Goal: Task Accomplishment & Management: Complete application form

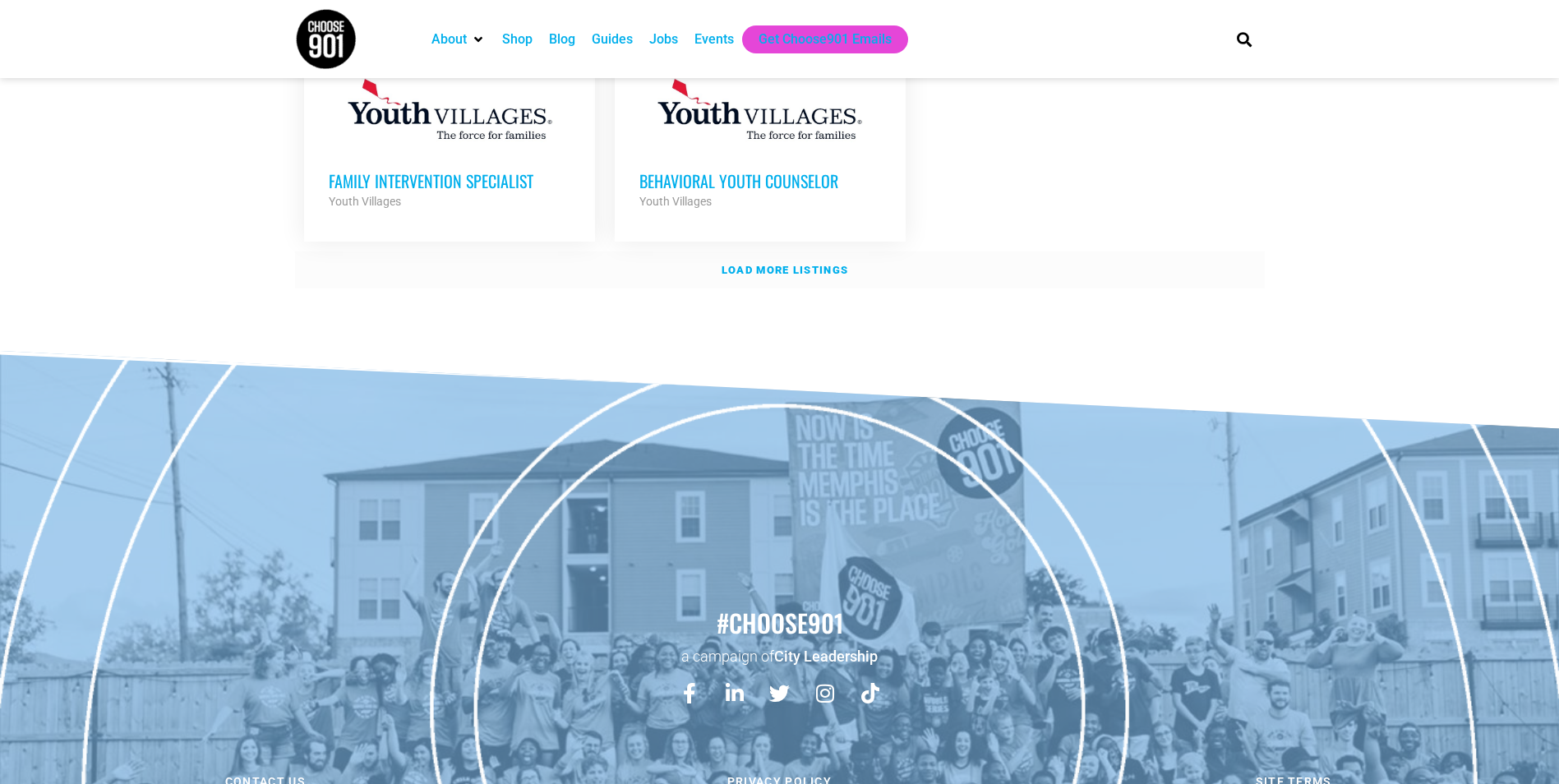
scroll to position [2187, 0]
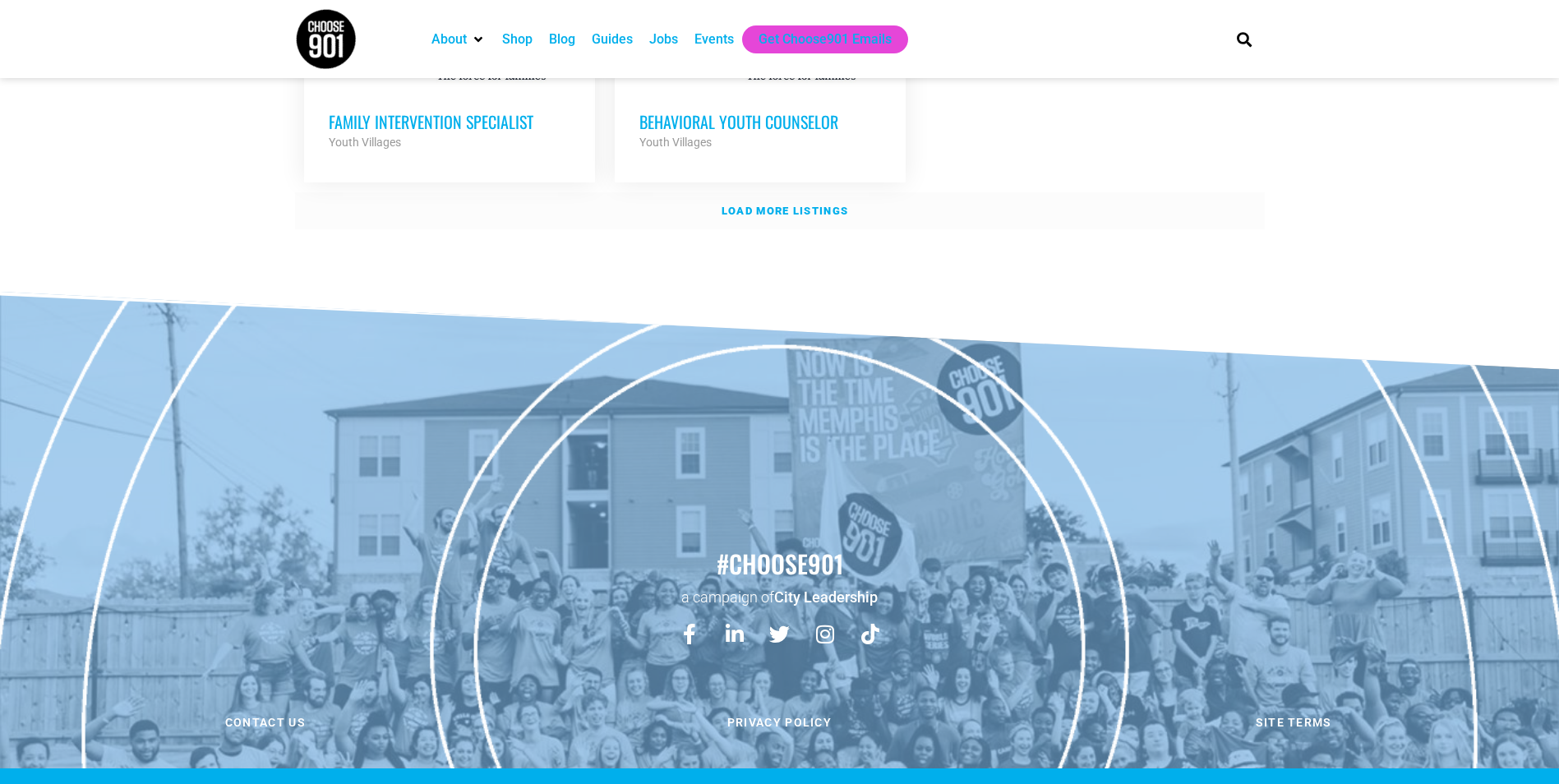
click at [797, 205] on strong "Load more listings" at bounding box center [785, 211] width 126 height 12
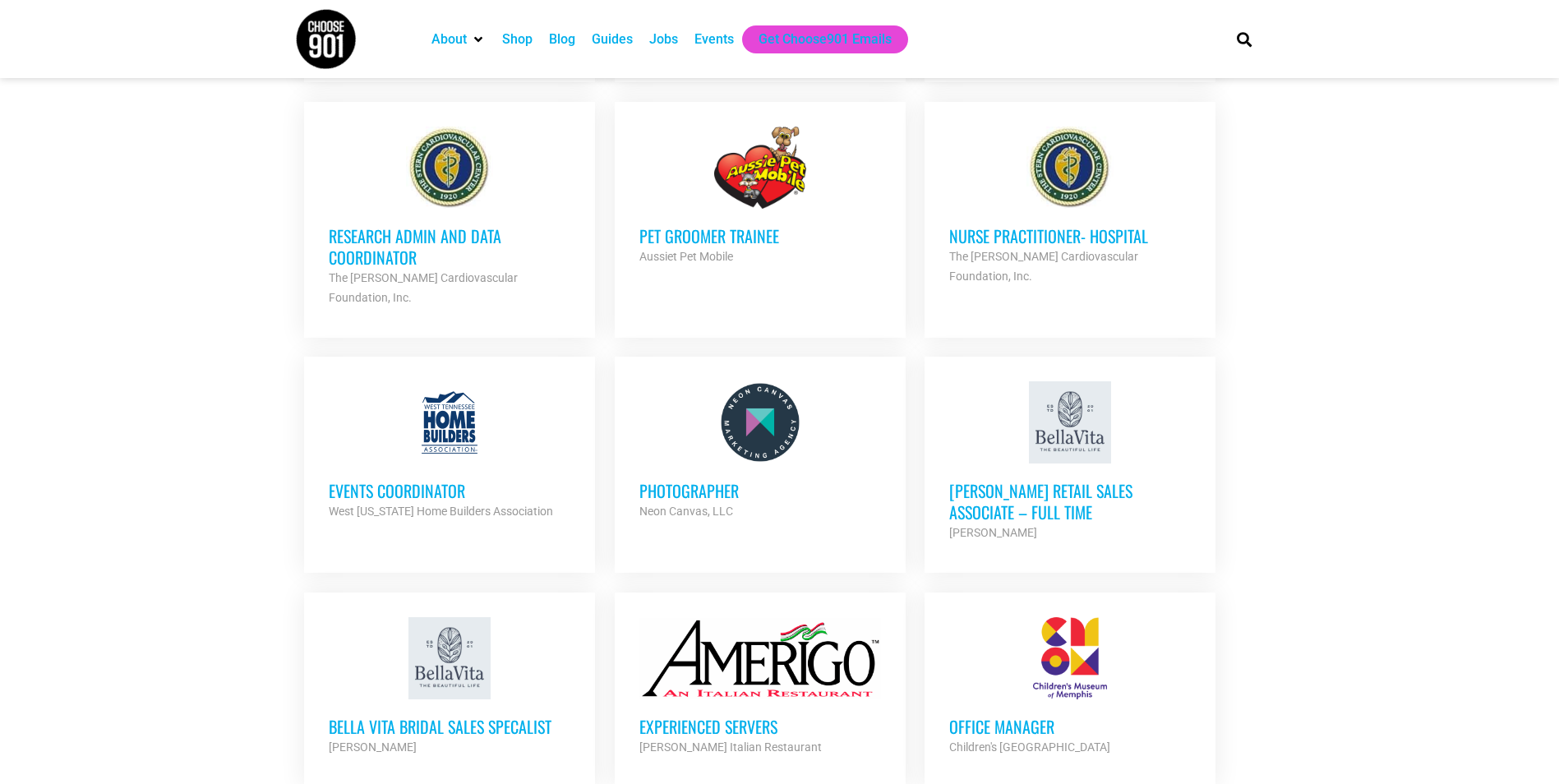
scroll to position [2516, 0]
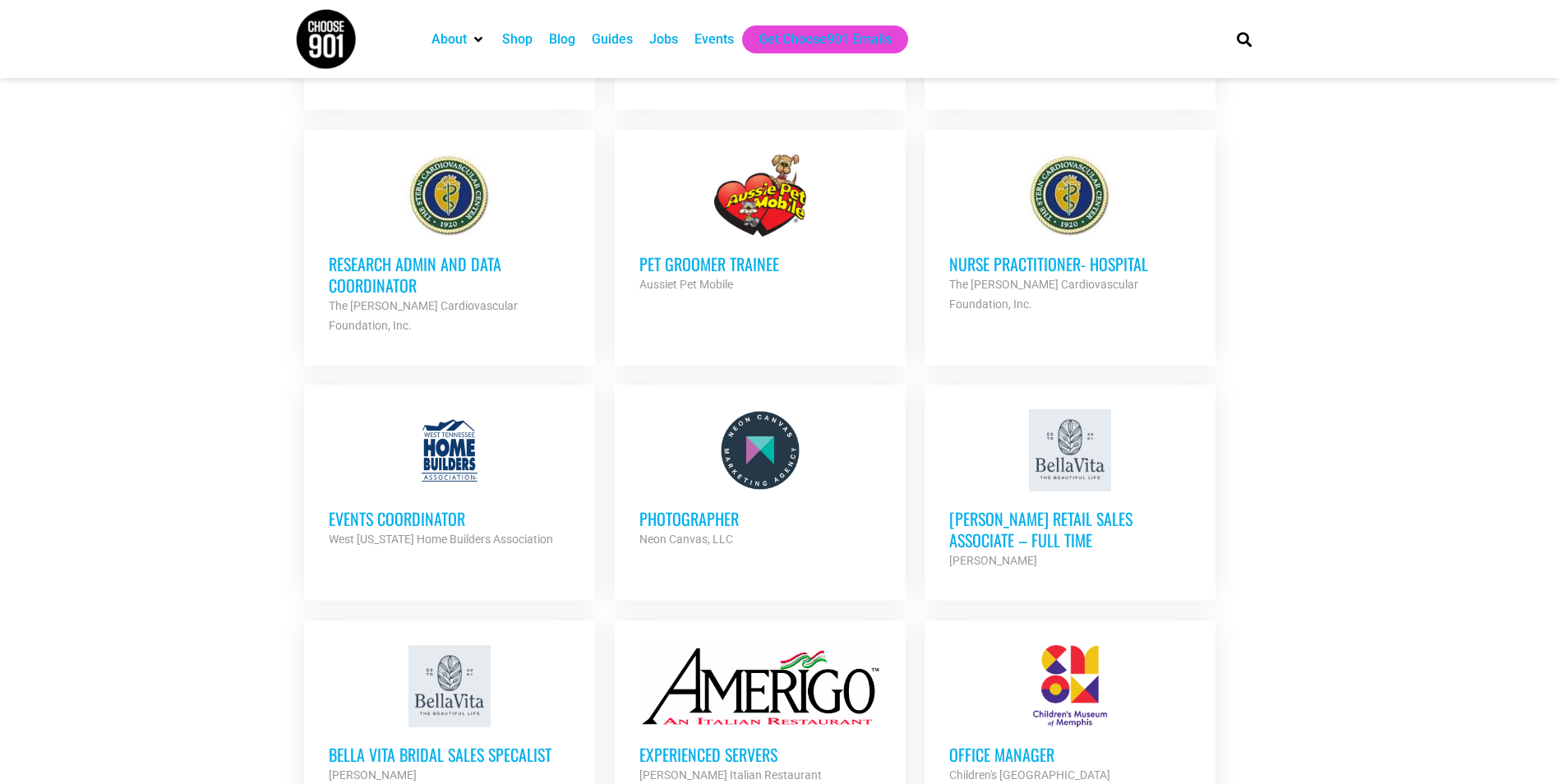
click at [455, 253] on h3 "Research Admin and Data Coordinator" at bounding box center [449, 274] width 241 height 43
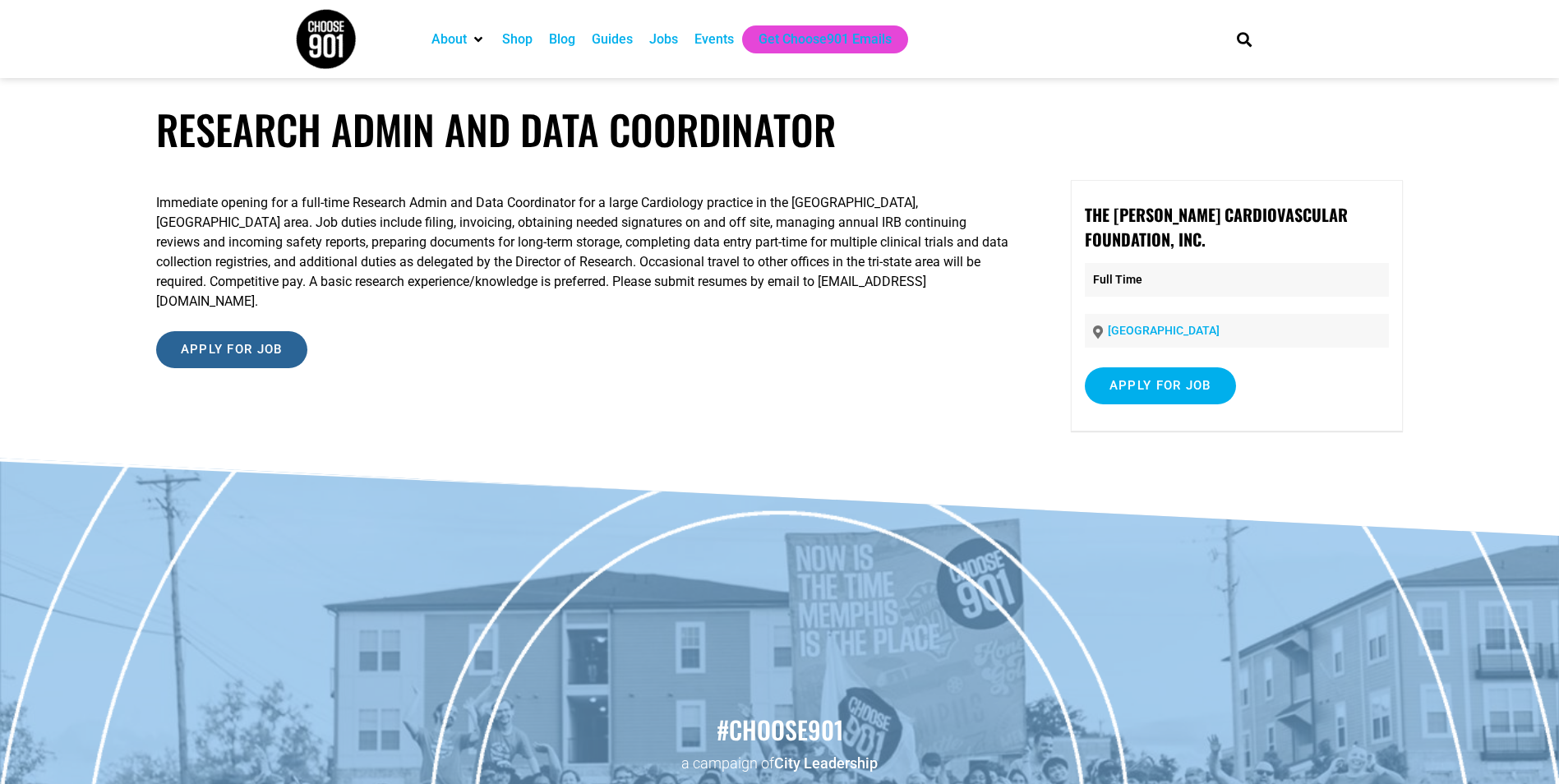
click at [253, 331] on input "Apply for job" at bounding box center [232, 349] width 151 height 37
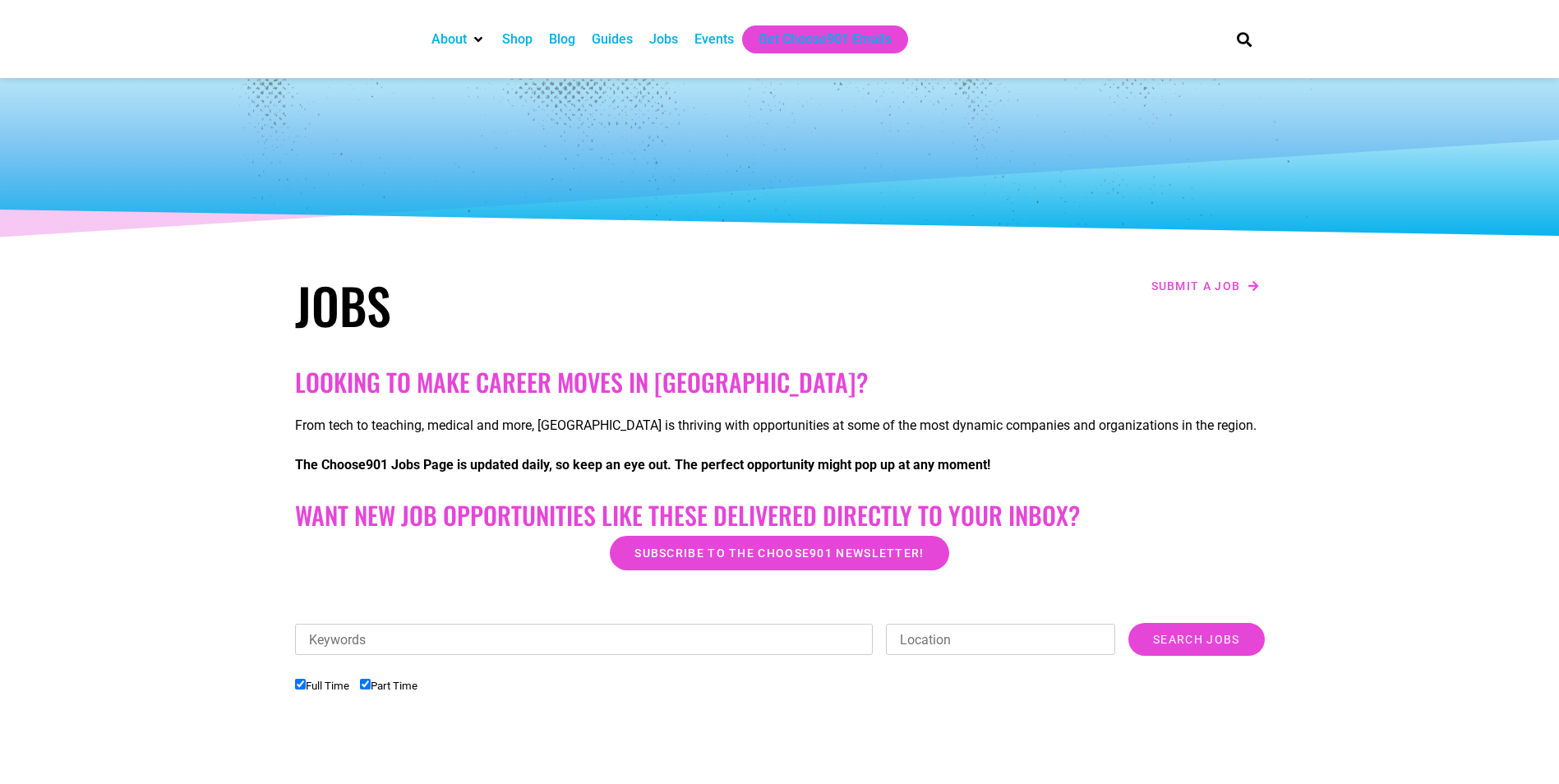
checkbox input "true"
